Goal: Check status: Check status

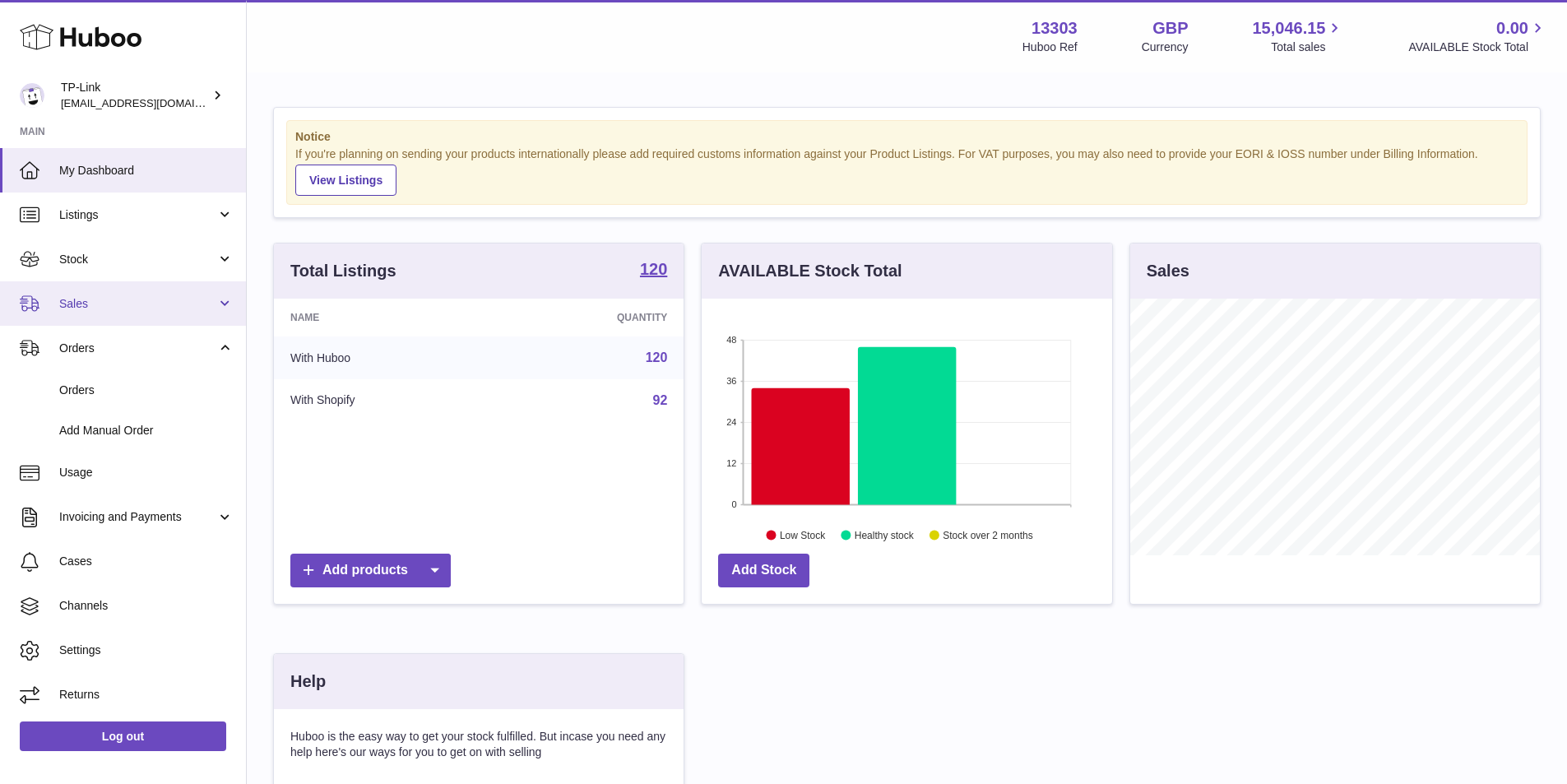
scroll to position [256, 410]
click at [116, 300] on span "Sales" at bounding box center [138, 304] width 157 height 16
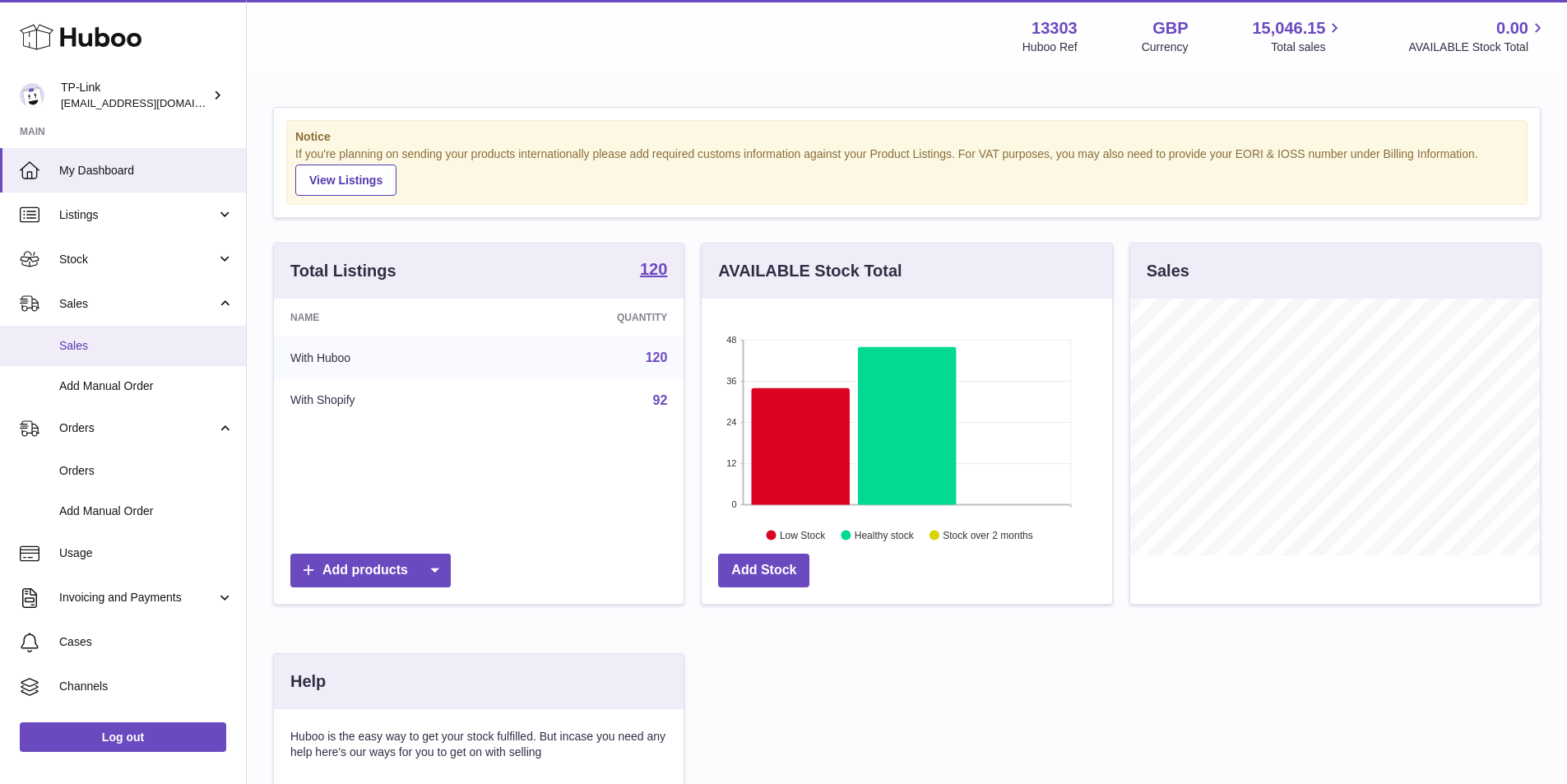
click at [94, 343] on span "Sales" at bounding box center [146, 345] width 174 height 16
click at [98, 343] on span "Sales" at bounding box center [146, 345] width 174 height 16
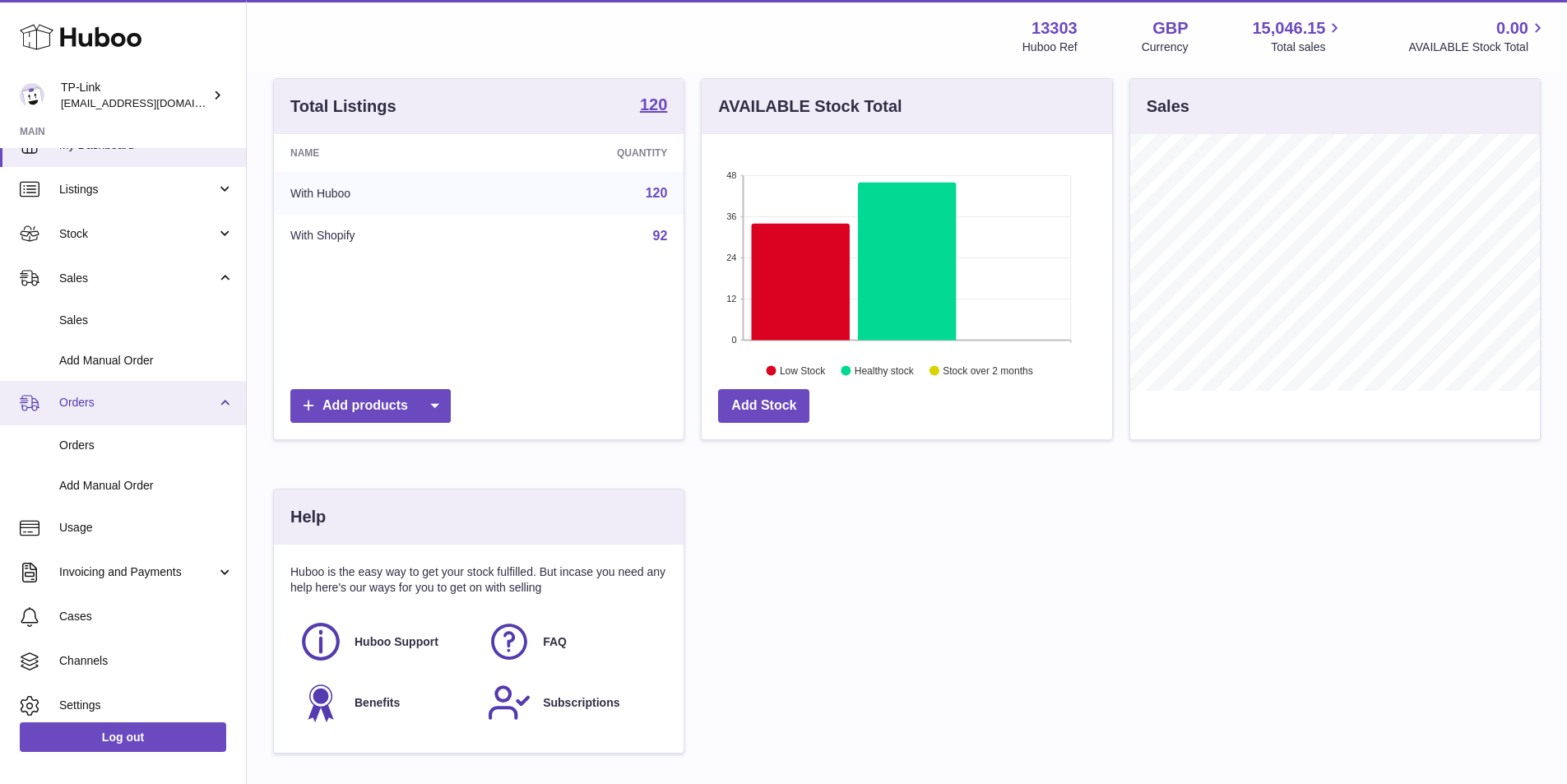
scroll to position [0, 0]
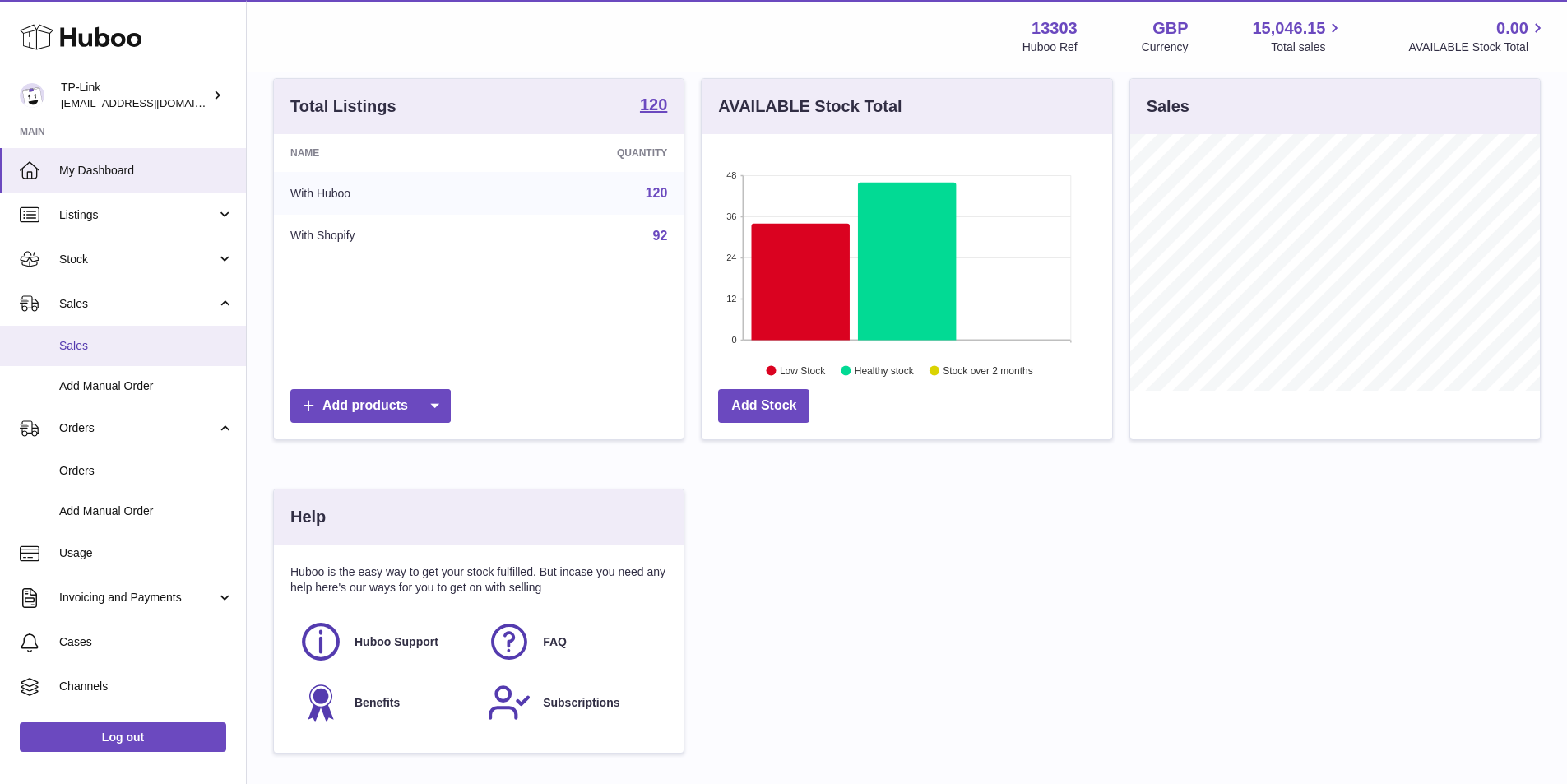
click at [107, 341] on span "Sales" at bounding box center [146, 345] width 174 height 16
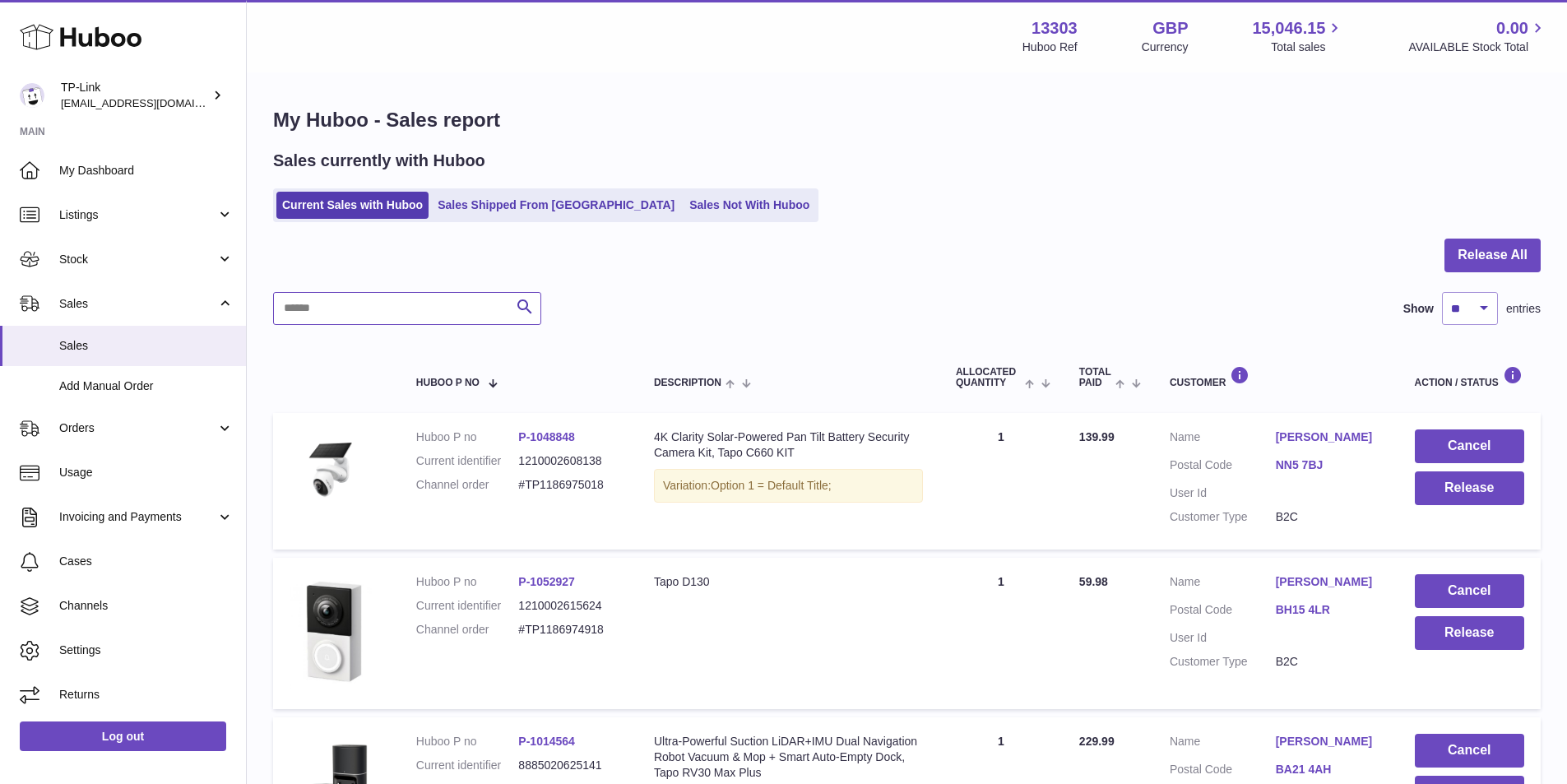
click at [308, 317] on input "text" at bounding box center [407, 308] width 269 height 33
click at [454, 207] on link "Sales Shipped From [GEOGRAPHIC_DATA]" at bounding box center [556, 205] width 248 height 27
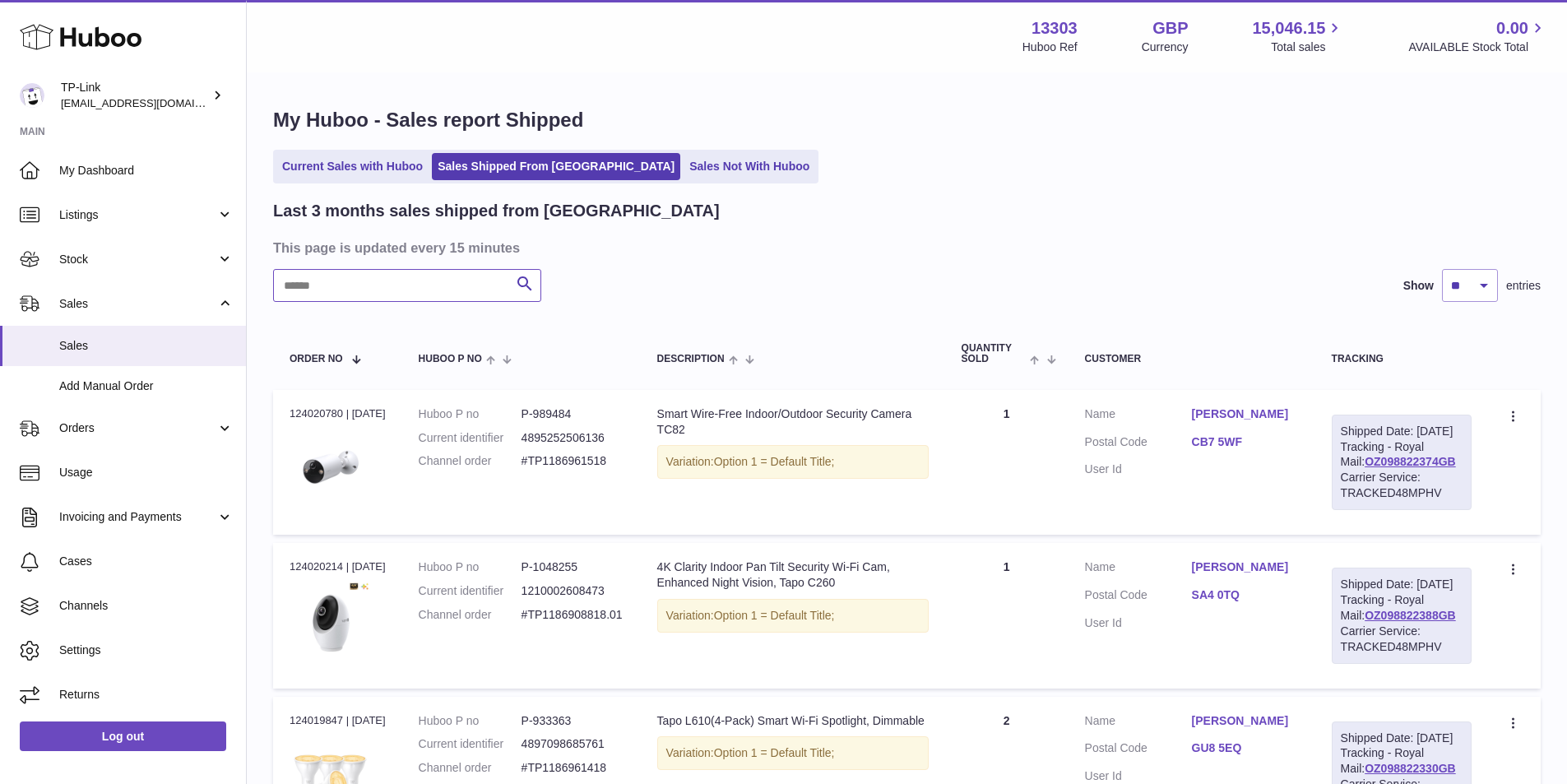
click at [328, 273] on input "text" at bounding box center [407, 285] width 269 height 33
paste input "**********"
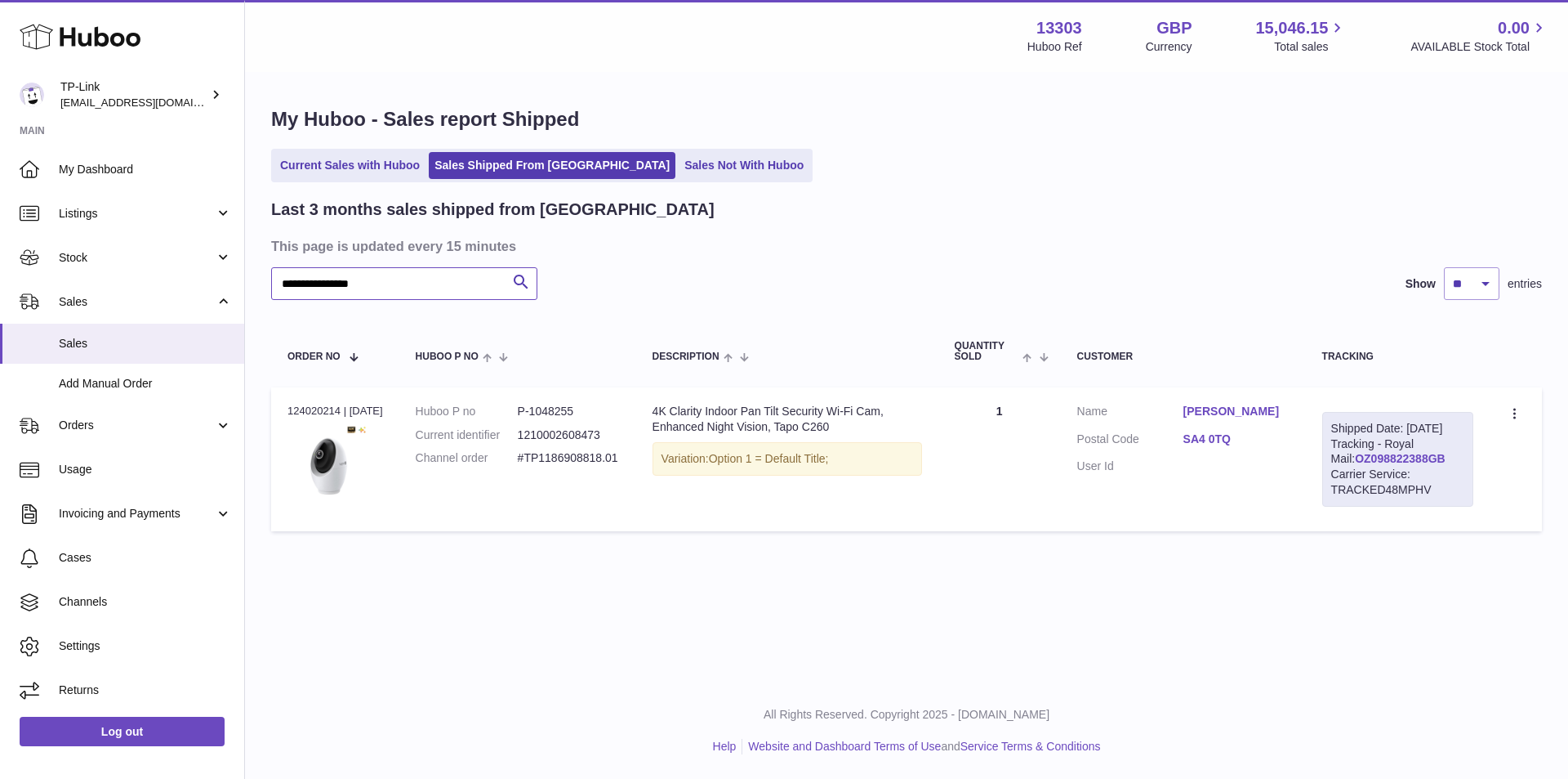
type input "**********"
click at [1398, 464] on link "OZ098822388GB" at bounding box center [1401, 458] width 91 height 13
